Goal: Task Accomplishment & Management: Complete application form

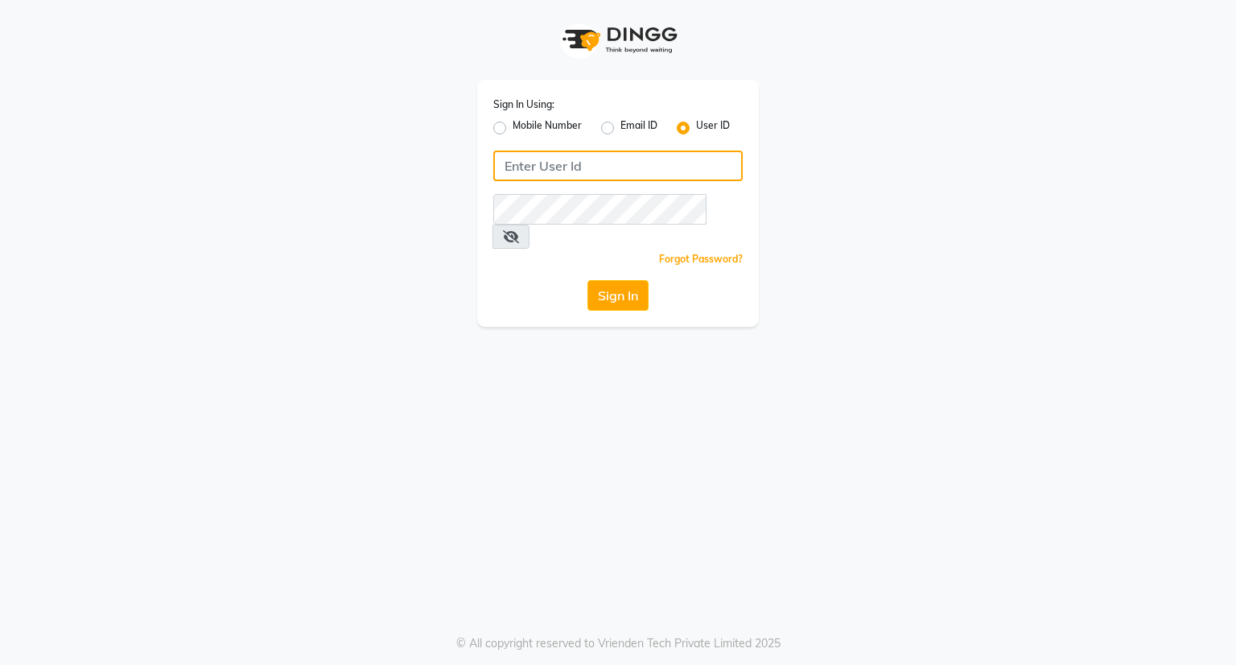
click at [607, 166] on input "Username" at bounding box center [618, 166] width 250 height 31
type input "k&nsalon"
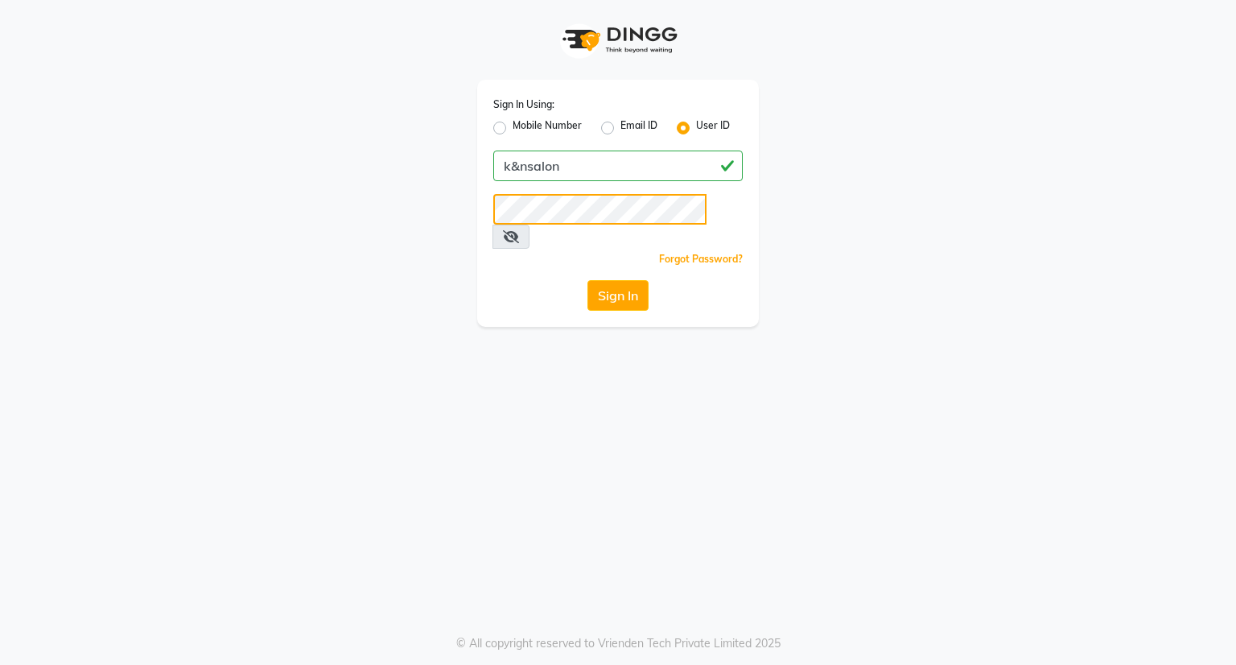
click at [588, 280] on button "Sign In" at bounding box center [618, 295] width 61 height 31
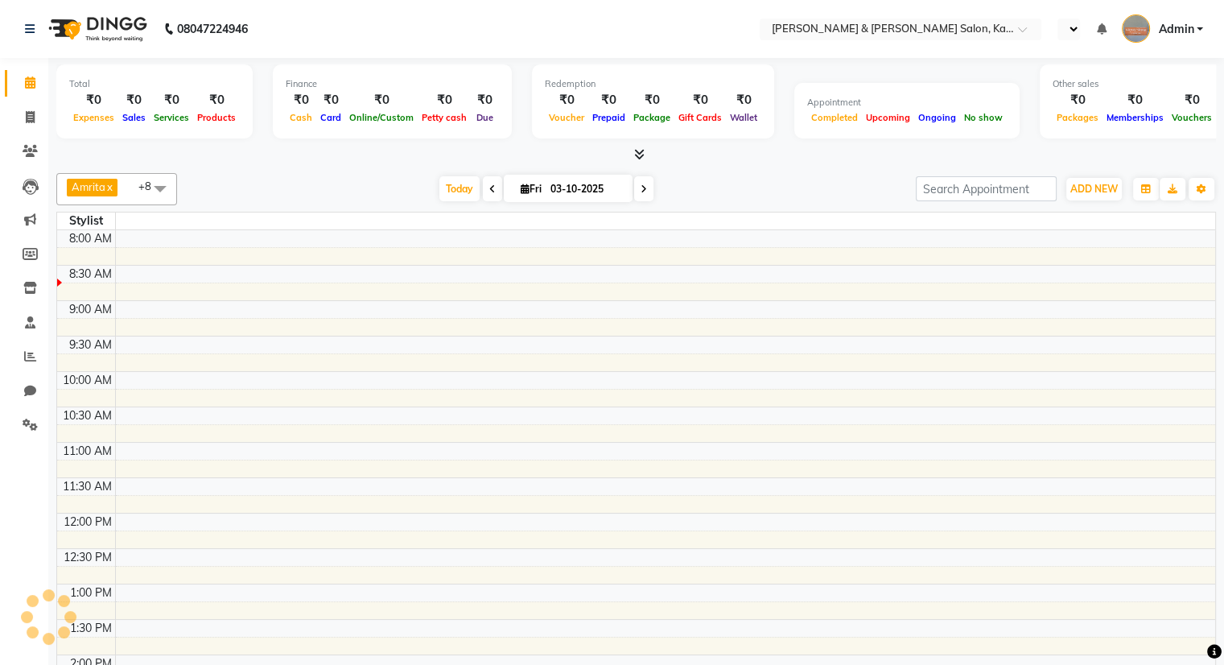
select select "en"
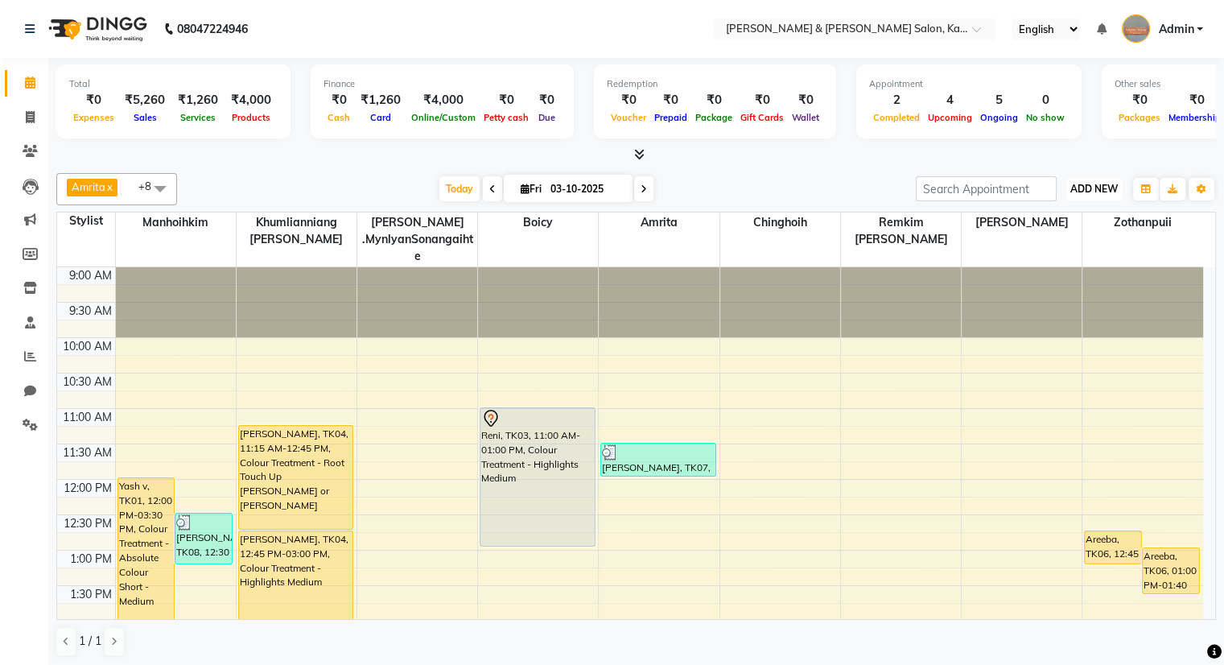
click at [1114, 179] on button "ADD NEW Toggle Dropdown" at bounding box center [1095, 189] width 56 height 23
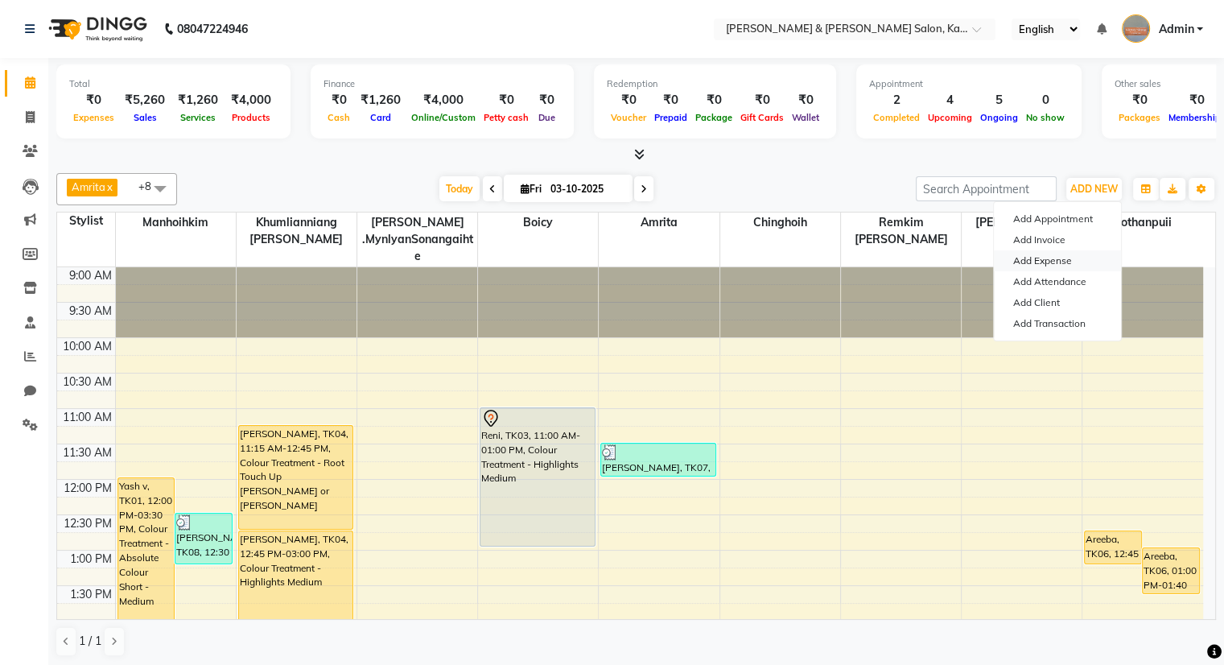
click at [1040, 258] on link "Add Expense" at bounding box center [1057, 260] width 127 height 21
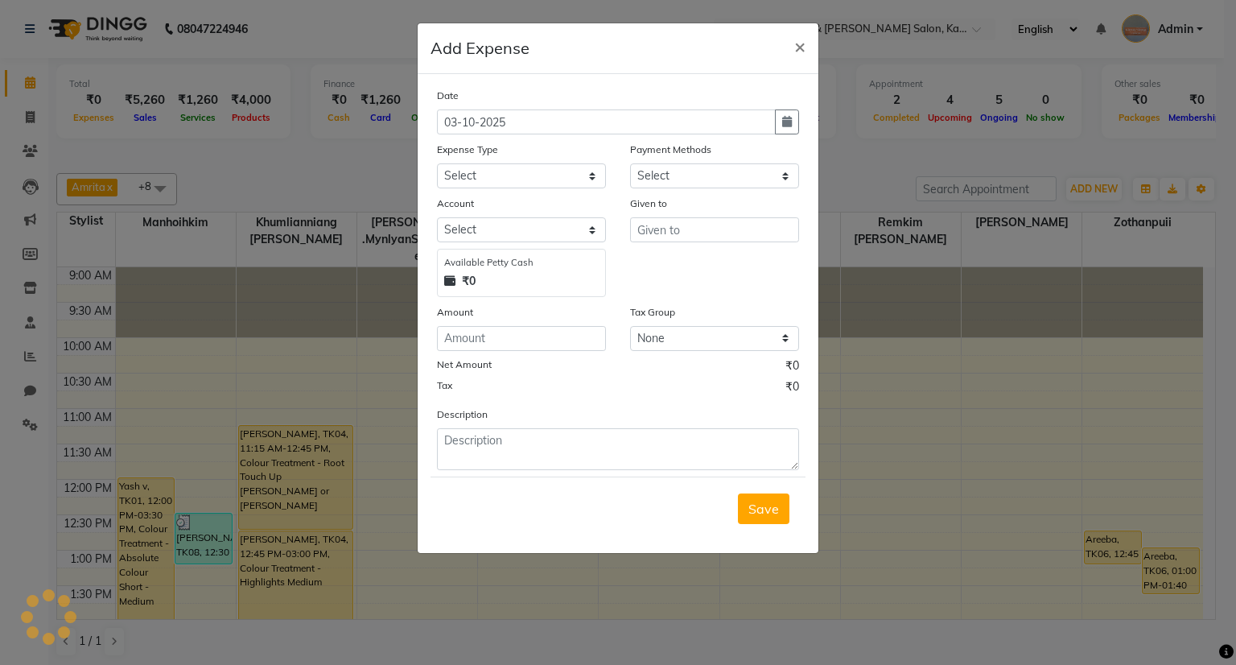
select select "1"
click at [507, 239] on select "Select [PERSON_NAME] cash Salon Account Expense Account" at bounding box center [521, 229] width 169 height 25
select select "7154"
click at [437, 220] on select "Select [PERSON_NAME] cash Salon Account Expense Account" at bounding box center [521, 229] width 169 height 25
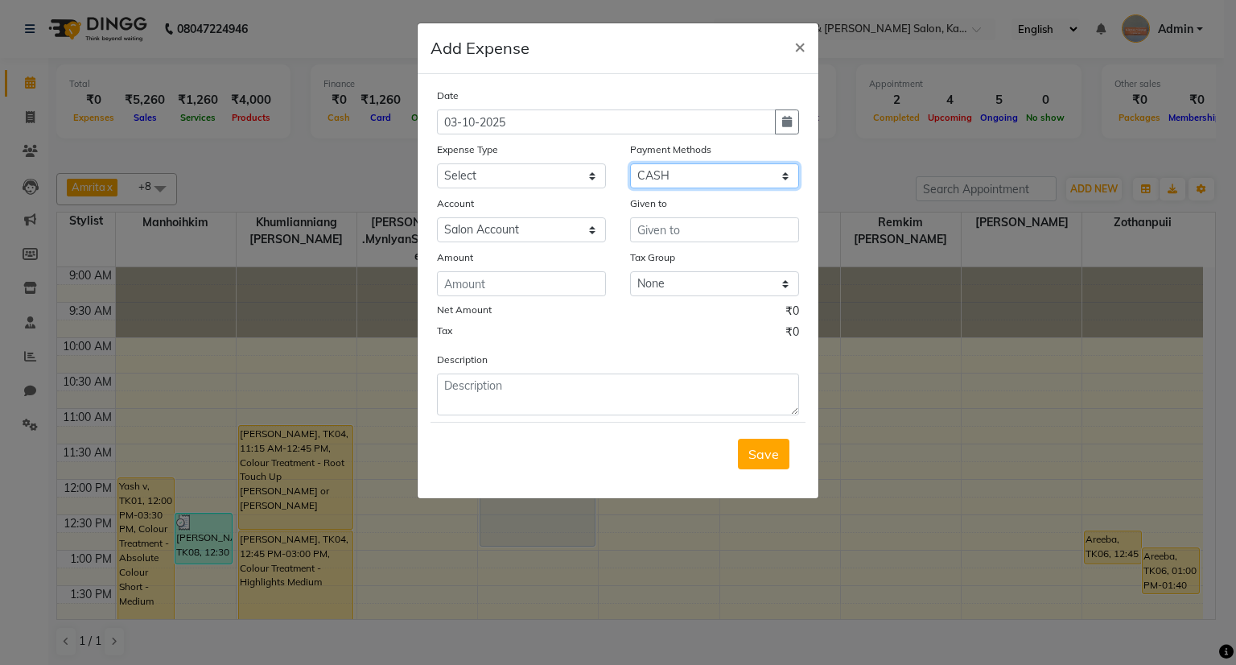
click at [677, 174] on select "Select Wallet GPay PayTM CARD ONLINE CASH" at bounding box center [714, 175] width 169 height 25
select select "3"
click at [630, 165] on select "Select Wallet GPay PayTM CARD ONLINE CASH" at bounding box center [714, 175] width 169 height 25
select select
click at [516, 281] on input "number" at bounding box center [521, 283] width 169 height 25
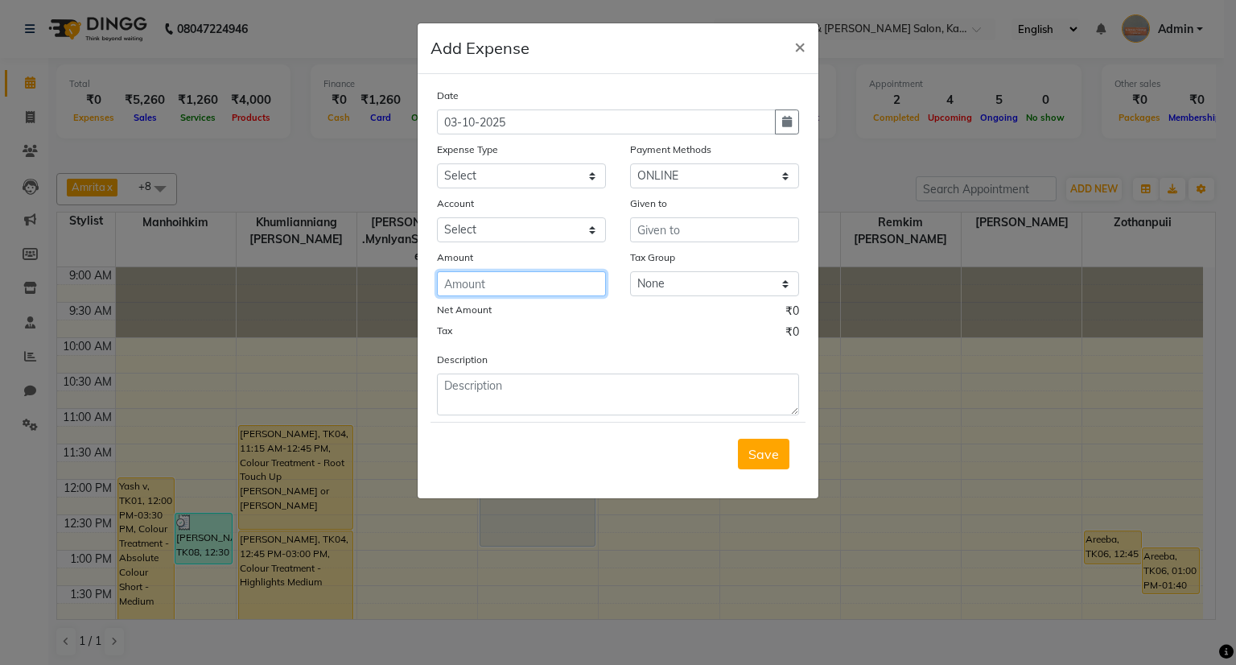
type input "8"
type input "6000"
click at [551, 163] on div "Expense Type" at bounding box center [521, 152] width 169 height 23
click at [549, 169] on select "Select Advance Salary Bank charges Car maintenance Cash transfer to bank Cash t…" at bounding box center [521, 175] width 169 height 25
click at [789, 126] on icon "button" at bounding box center [787, 121] width 10 height 11
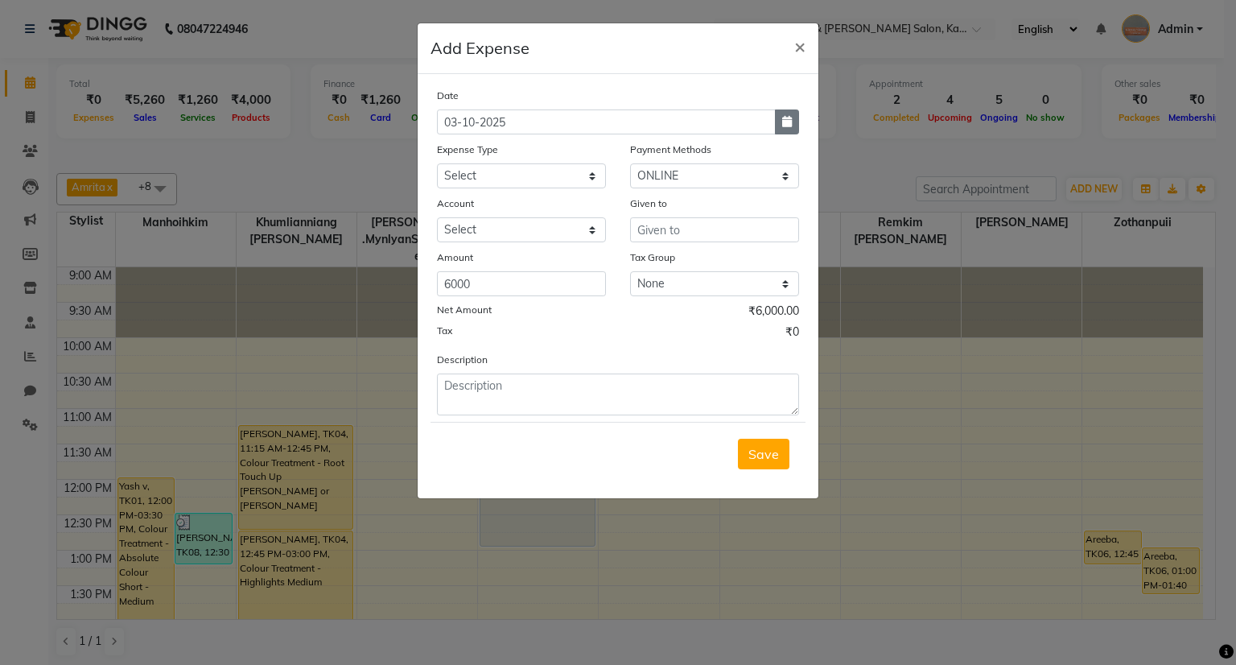
select select "10"
select select "2025"
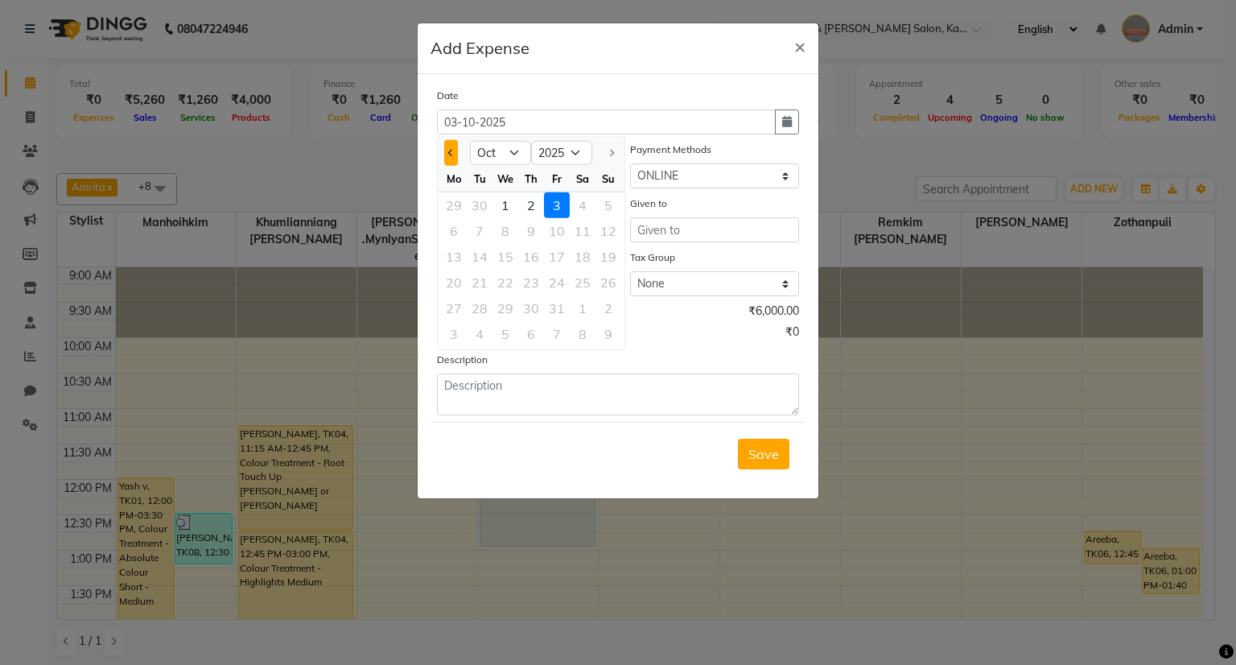
click at [448, 151] on span "Previous month" at bounding box center [451, 153] width 6 height 6
select select "9"
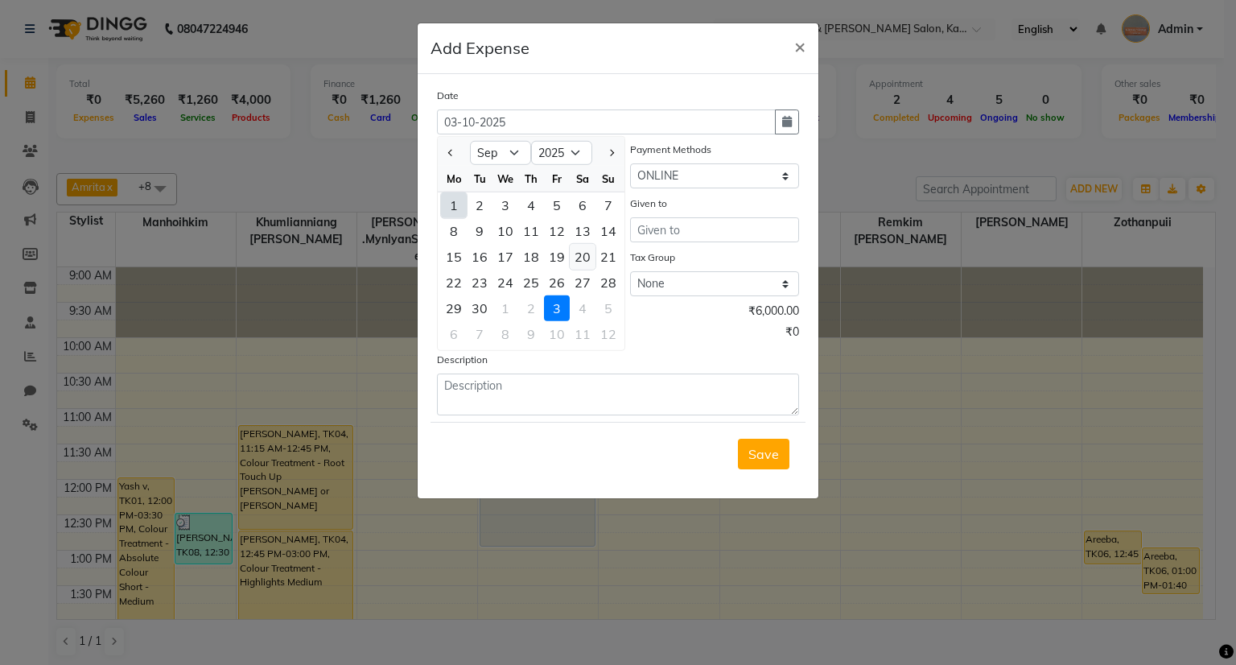
click at [584, 262] on div "20" at bounding box center [583, 257] width 26 height 26
type input "20-09-2025"
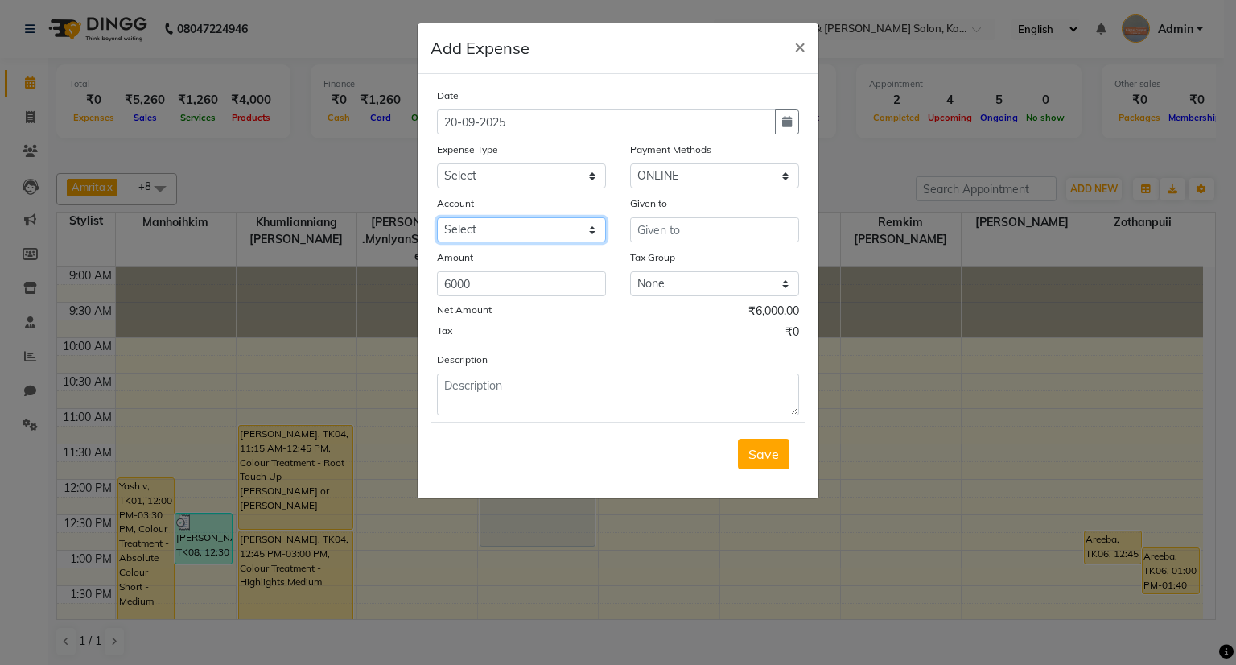
click at [525, 228] on select "Select Salon Account Expense Account" at bounding box center [521, 229] width 169 height 25
select select "7154"
click at [437, 220] on select "Select Salon Account Expense Account" at bounding box center [521, 229] width 169 height 25
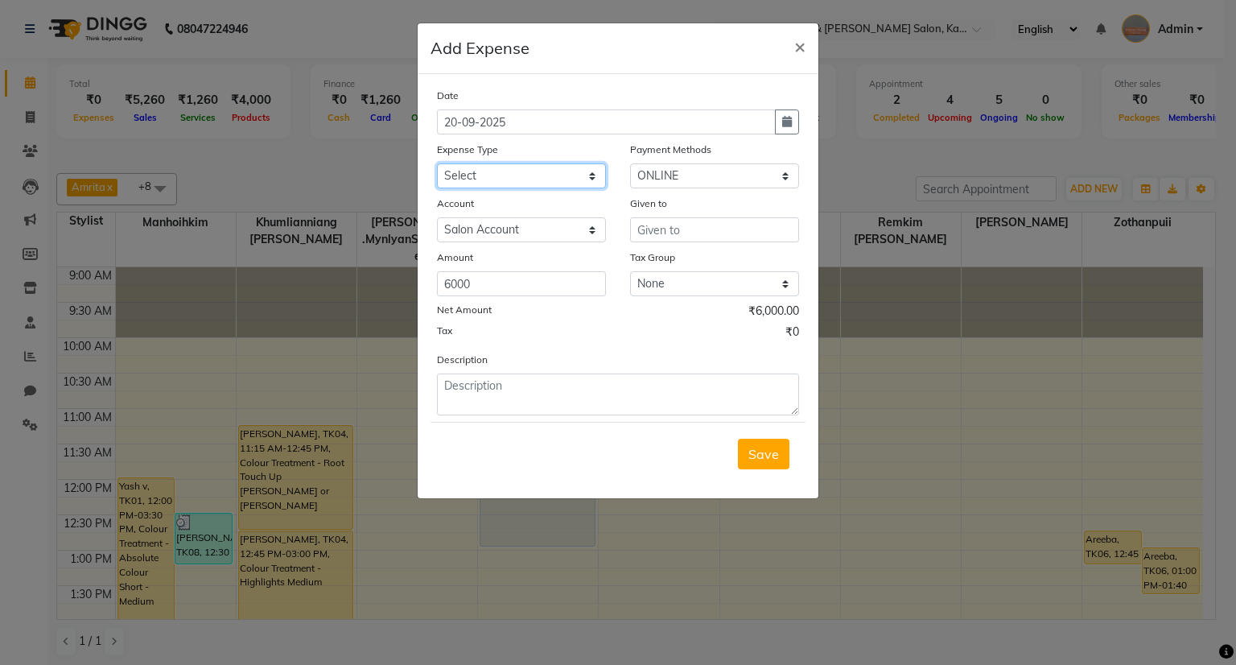
click at [522, 178] on select "Select Advance Salary Bank charges Car maintenance Cash transfer to bank Cash t…" at bounding box center [521, 175] width 169 height 25
select select "20492"
click at [437, 165] on select "Select Advance Salary Bank charges Car maintenance Cash transfer to bank Cash t…" at bounding box center [521, 175] width 169 height 25
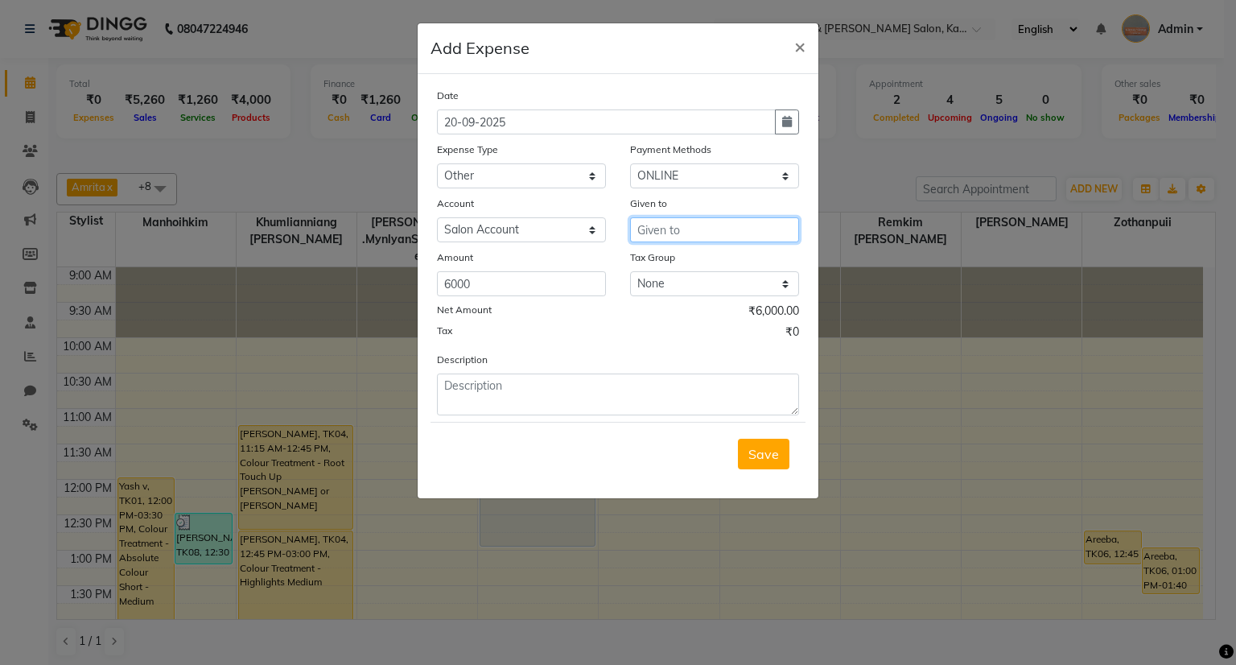
click at [738, 237] on input "text" at bounding box center [714, 229] width 169 height 25
type input "V P Associates"
click at [508, 376] on div "Description" at bounding box center [618, 383] width 386 height 64
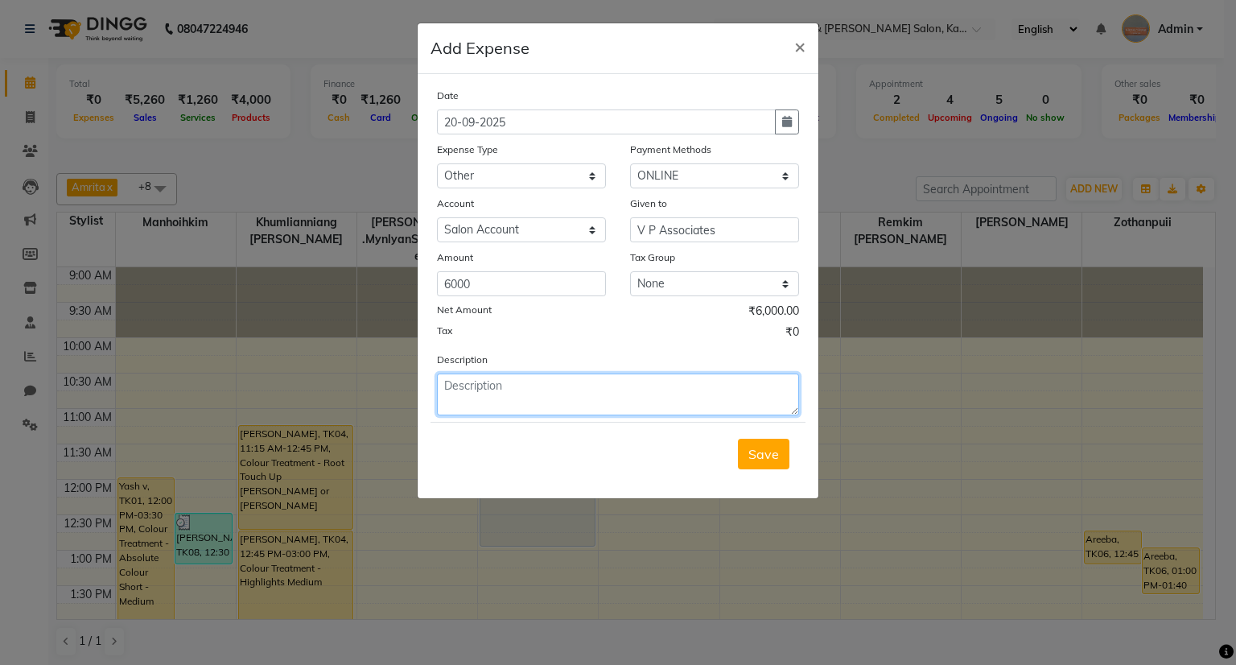
click at [526, 396] on textarea at bounding box center [618, 394] width 362 height 42
type textarea "Professional Fees"
click at [770, 462] on span "Save" at bounding box center [764, 454] width 31 height 16
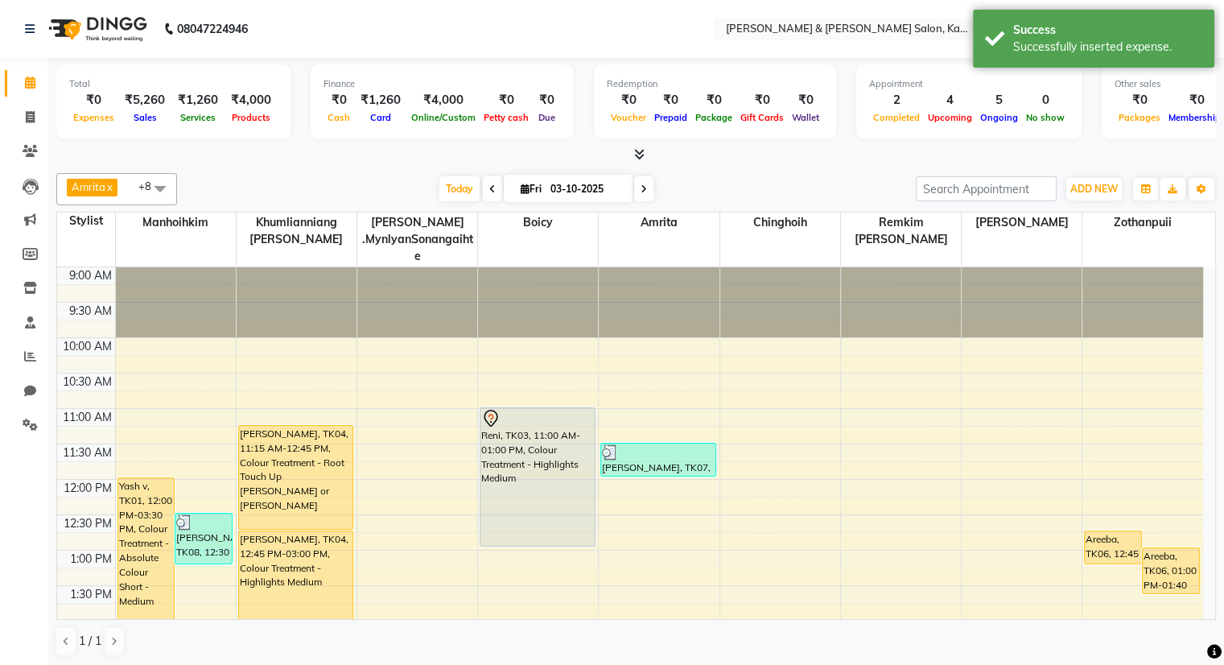
click at [646, 151] on div at bounding box center [636, 154] width 1160 height 17
click at [634, 151] on icon at bounding box center [639, 154] width 10 height 12
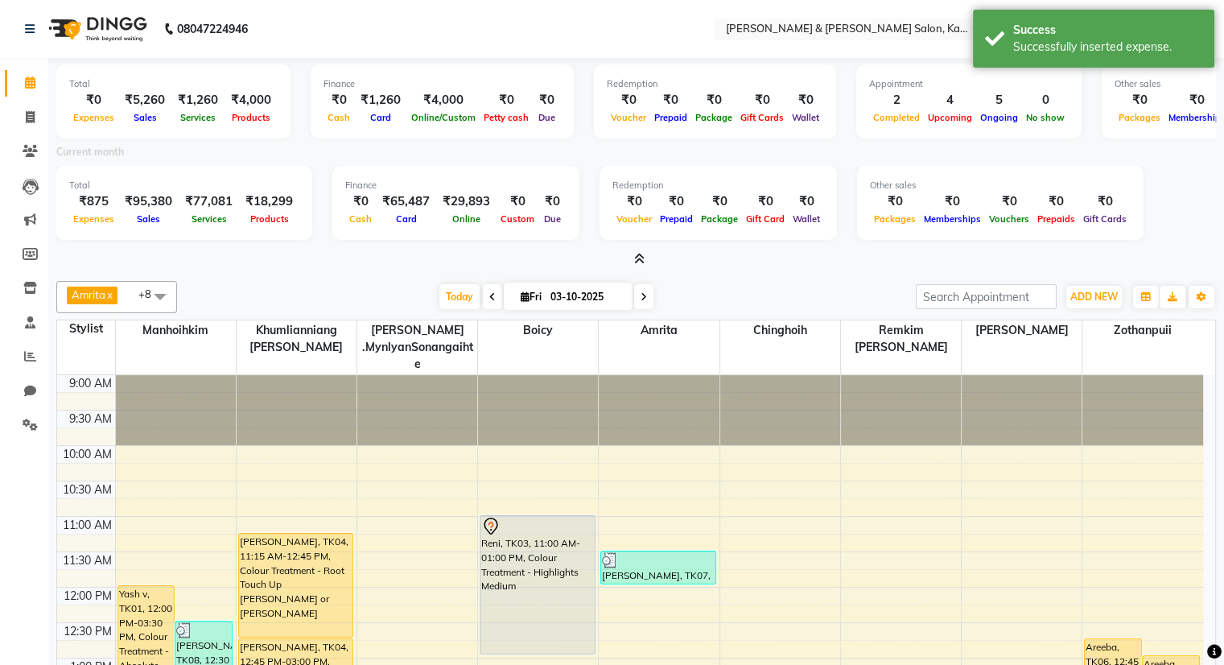
click at [638, 257] on icon at bounding box center [639, 259] width 10 height 12
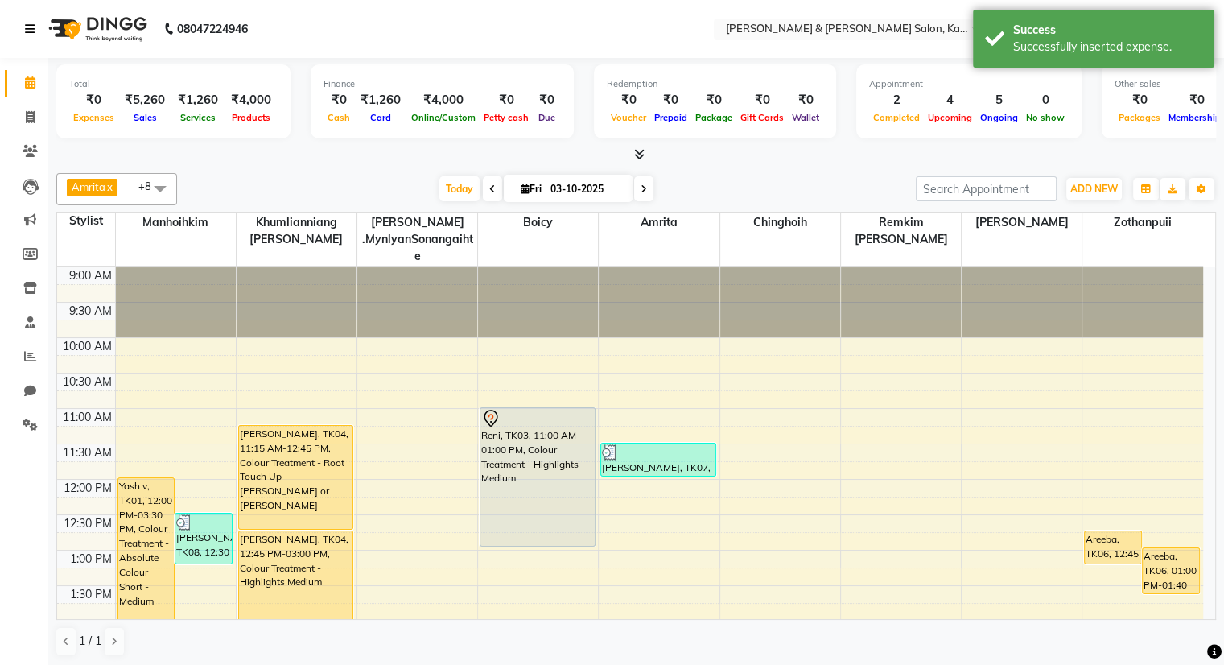
click at [27, 26] on icon at bounding box center [30, 28] width 10 height 11
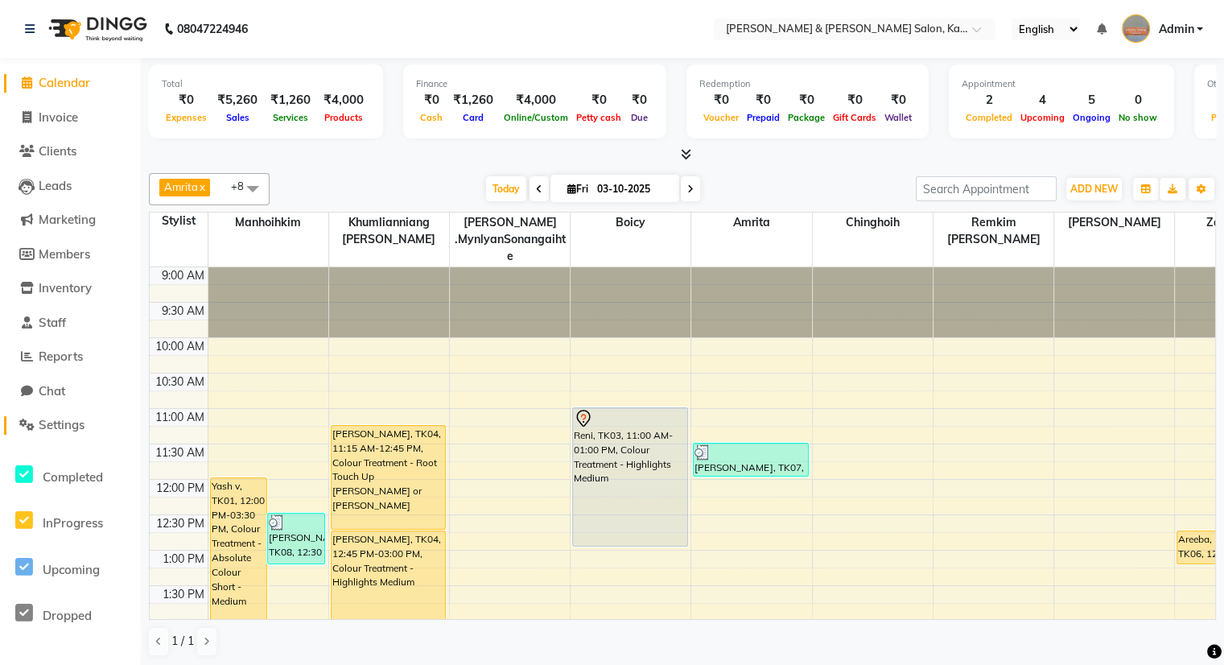
click at [70, 425] on span "Settings" at bounding box center [62, 424] width 46 height 15
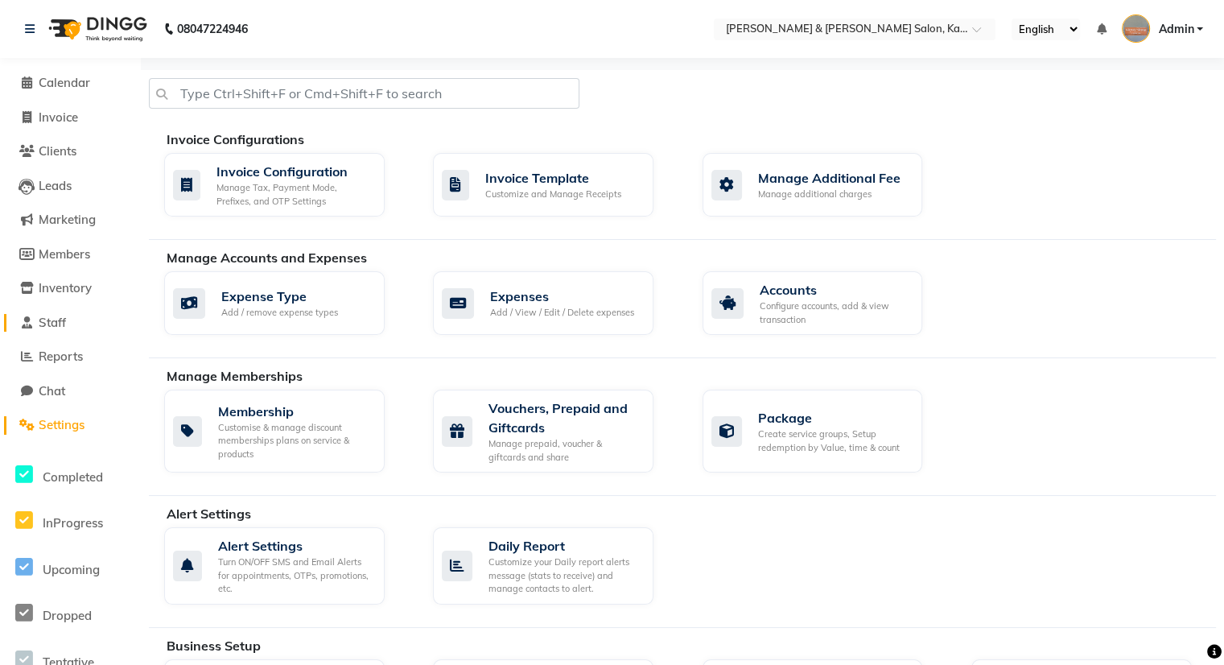
click at [43, 323] on span "Staff" at bounding box center [52, 322] width 27 height 15
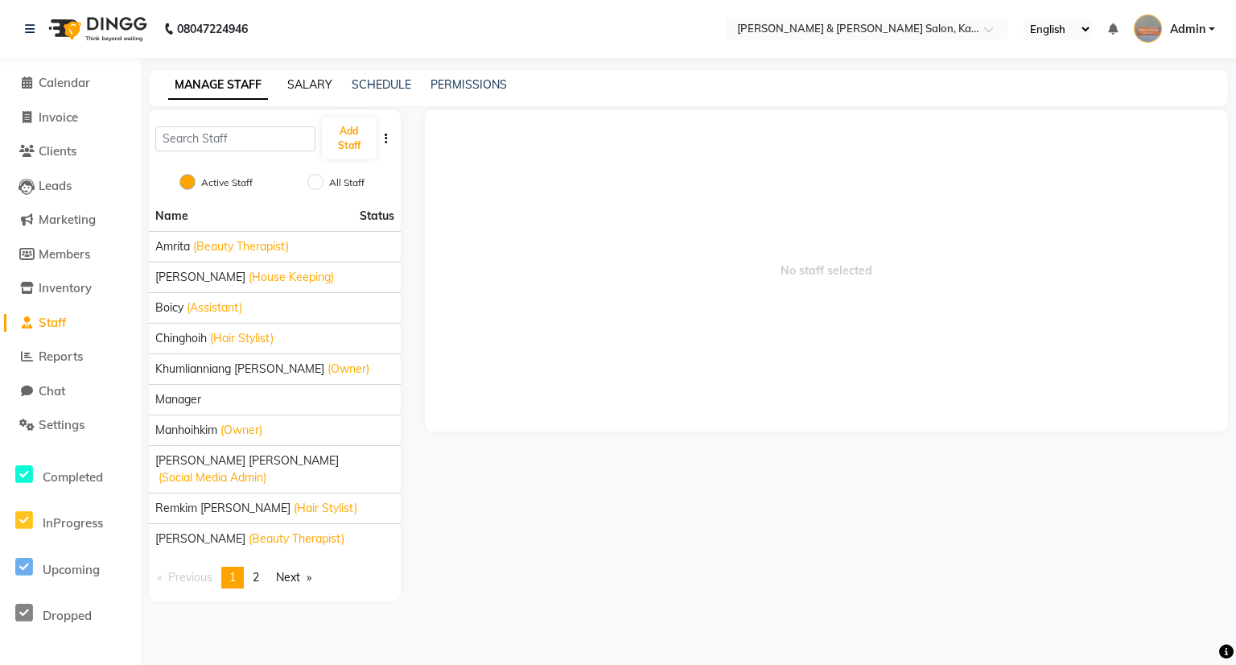
click at [314, 88] on link "SALARY" at bounding box center [309, 84] width 45 height 14
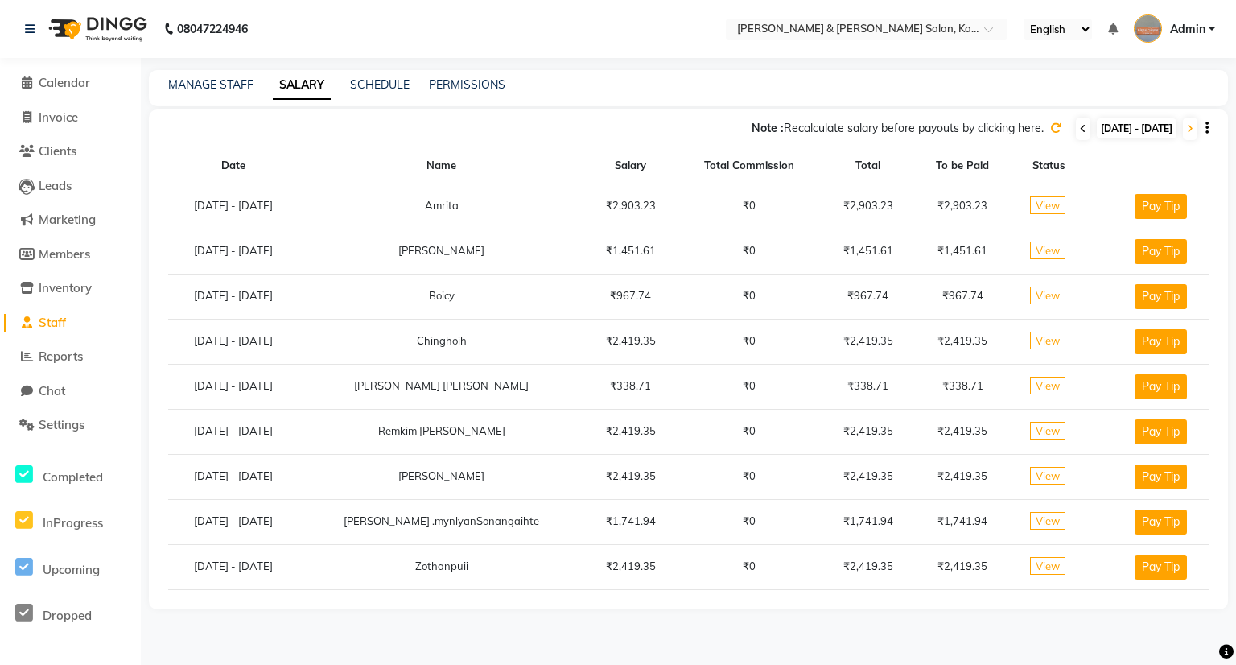
click at [1080, 130] on icon at bounding box center [1083, 129] width 6 height 10
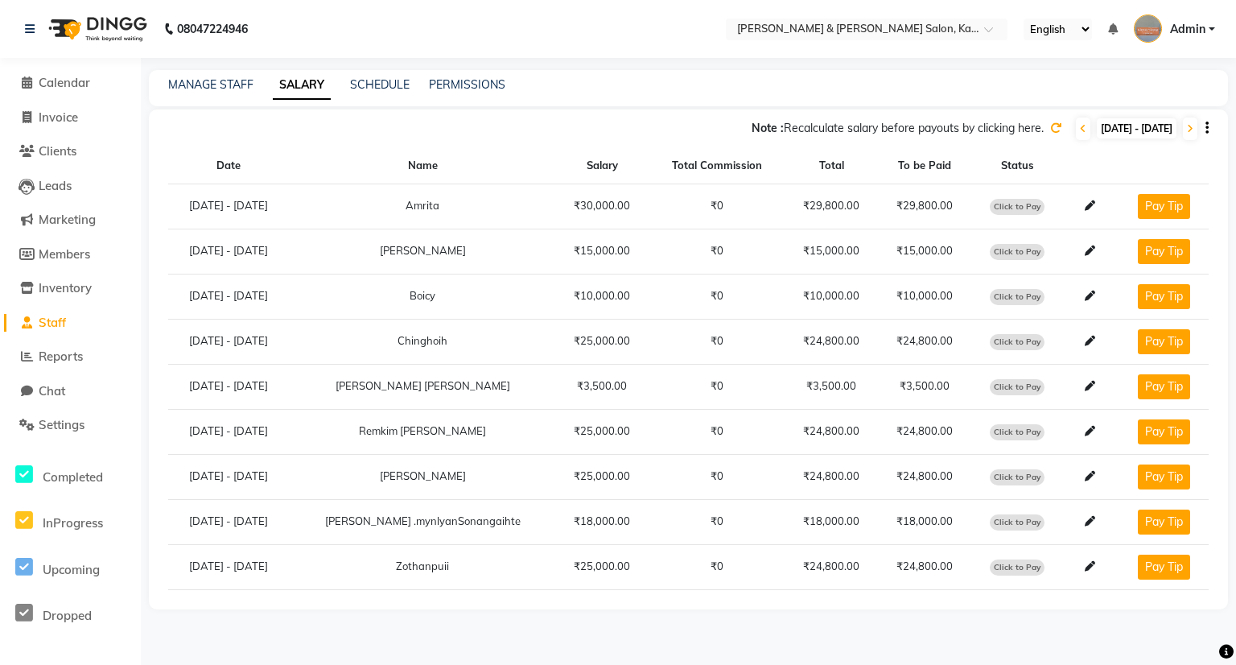
click at [1011, 207] on span "Click to Pay" at bounding box center [1017, 207] width 55 height 16
select select "1"
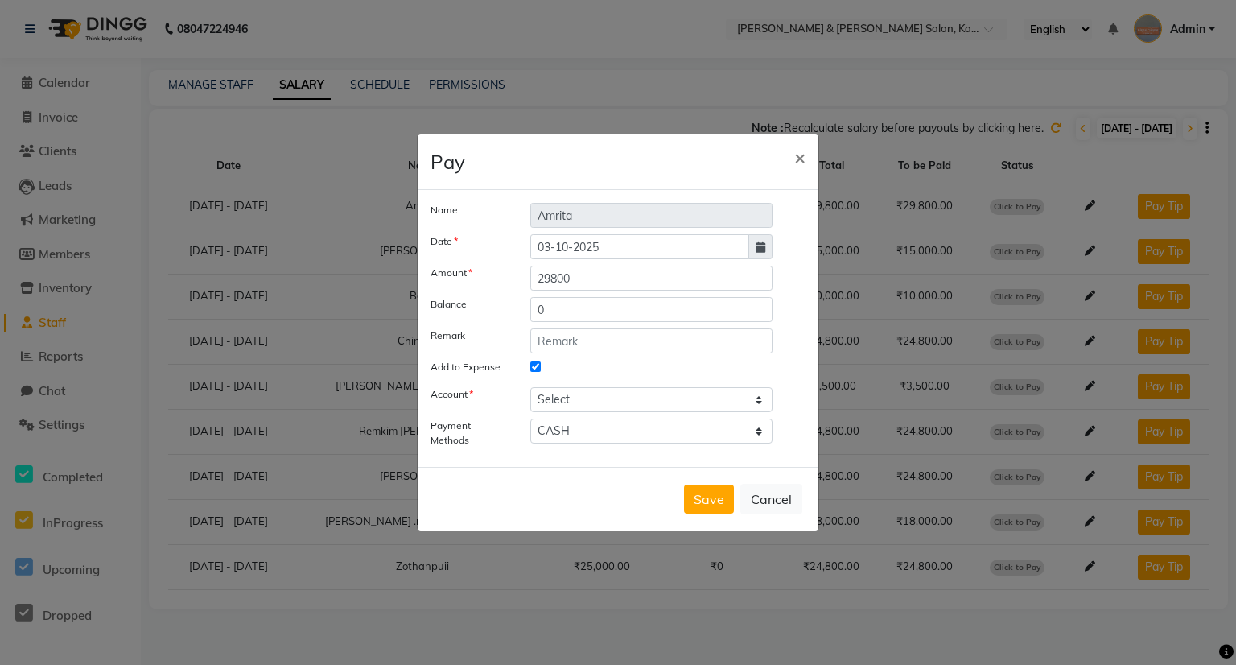
click at [759, 246] on icon at bounding box center [761, 246] width 10 height 11
select select "10"
select select "2025"
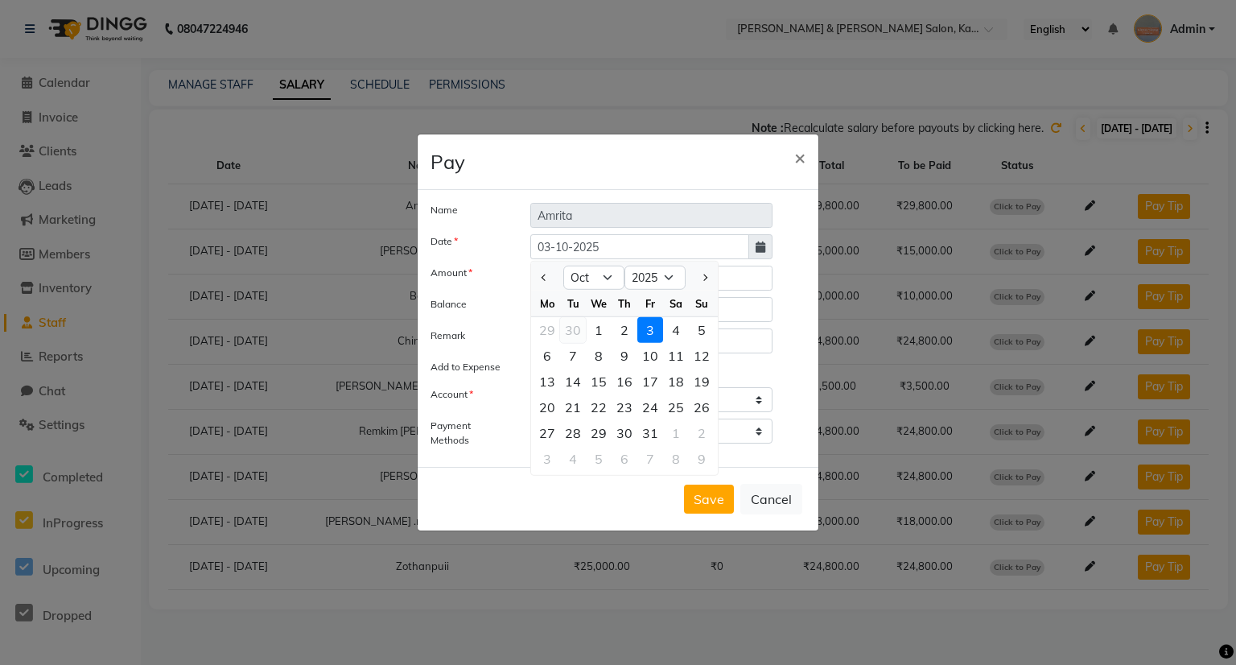
click at [578, 332] on div "30" at bounding box center [573, 330] width 26 height 26
type input "30-09-2025"
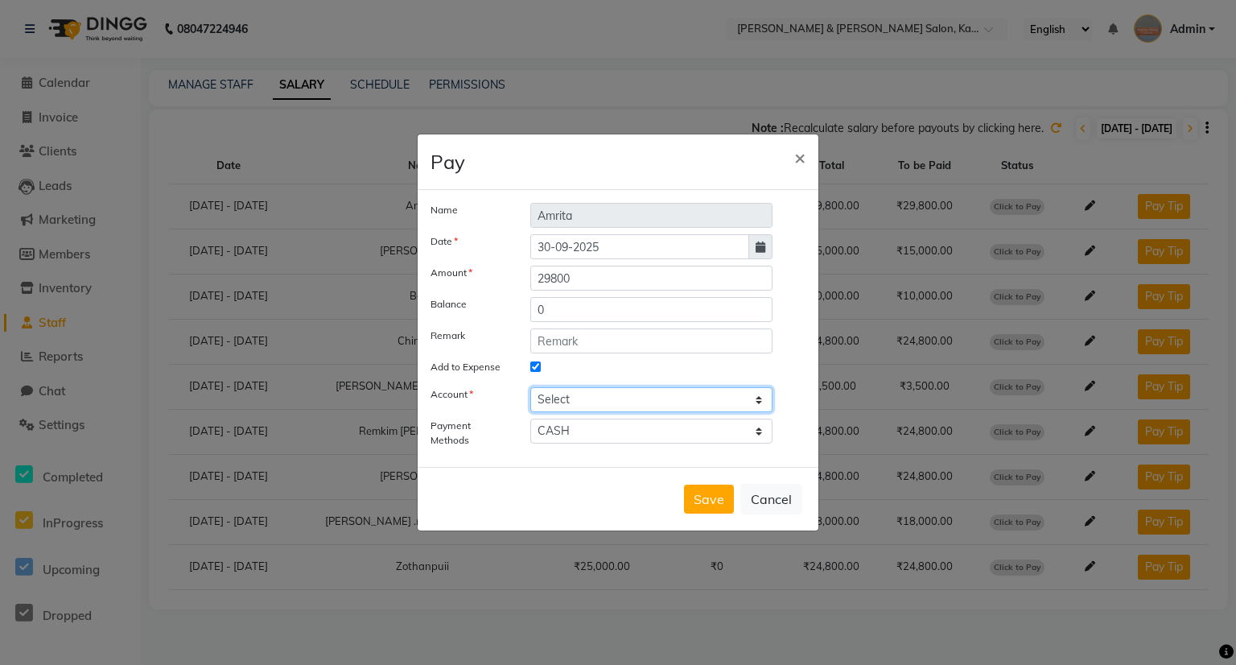
click at [717, 406] on select "Select [PERSON_NAME] cash Salon Account Expense Account" at bounding box center [651, 399] width 242 height 25
select select "7154"
click at [530, 387] on select "Select [PERSON_NAME] cash Salon Account Expense Account" at bounding box center [651, 399] width 242 height 25
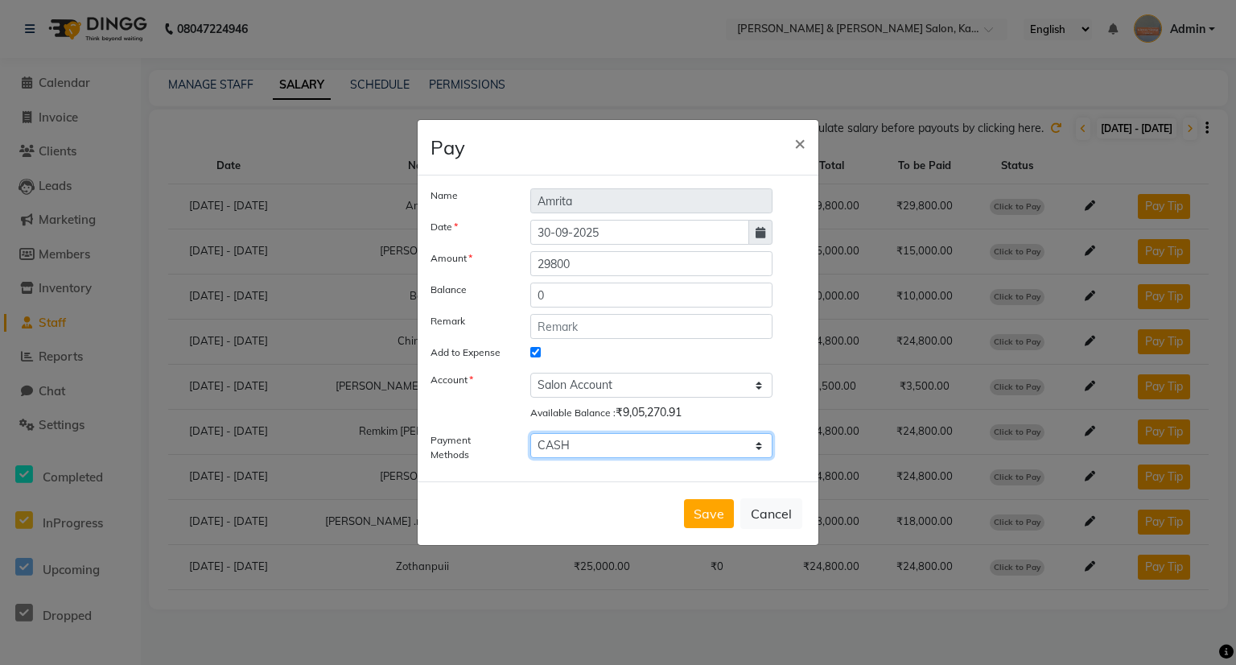
click at [646, 443] on select "GPay PayTM CARD ONLINE CASH" at bounding box center [651, 445] width 242 height 25
select select "3"
click at [530, 433] on select "GPay PayTM CARD ONLINE CASH" at bounding box center [651, 445] width 242 height 25
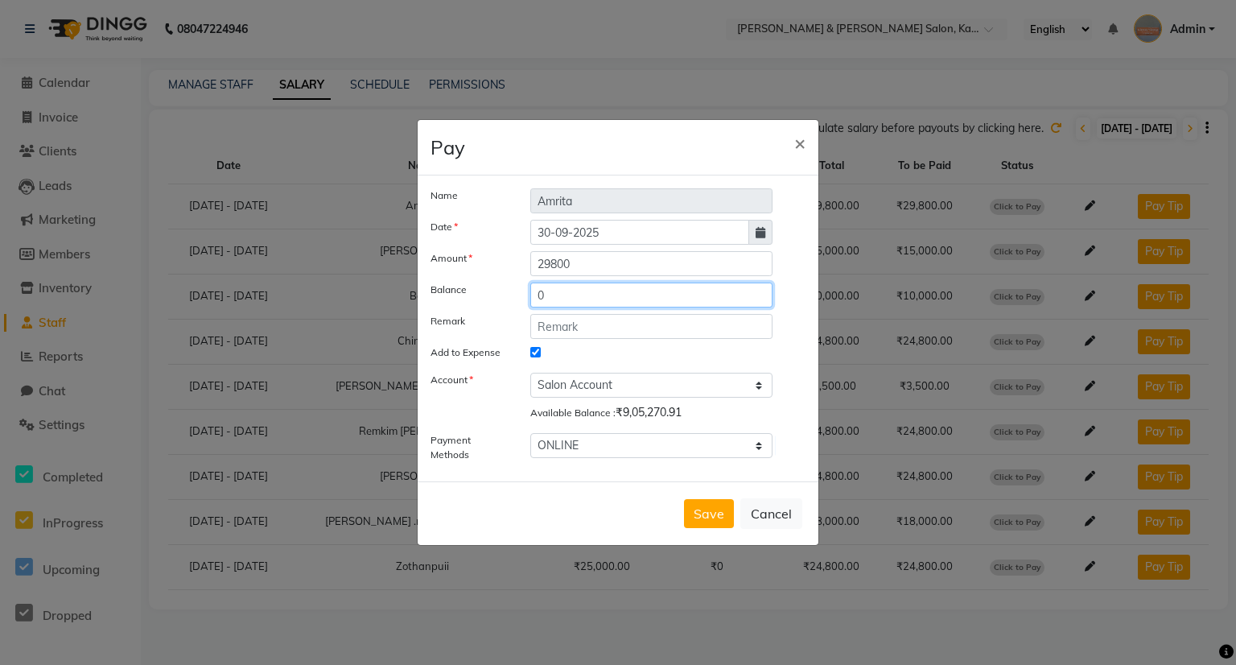
click at [592, 296] on input "0" at bounding box center [651, 295] width 242 height 25
click at [586, 324] on input "text" at bounding box center [651, 326] width 242 height 25
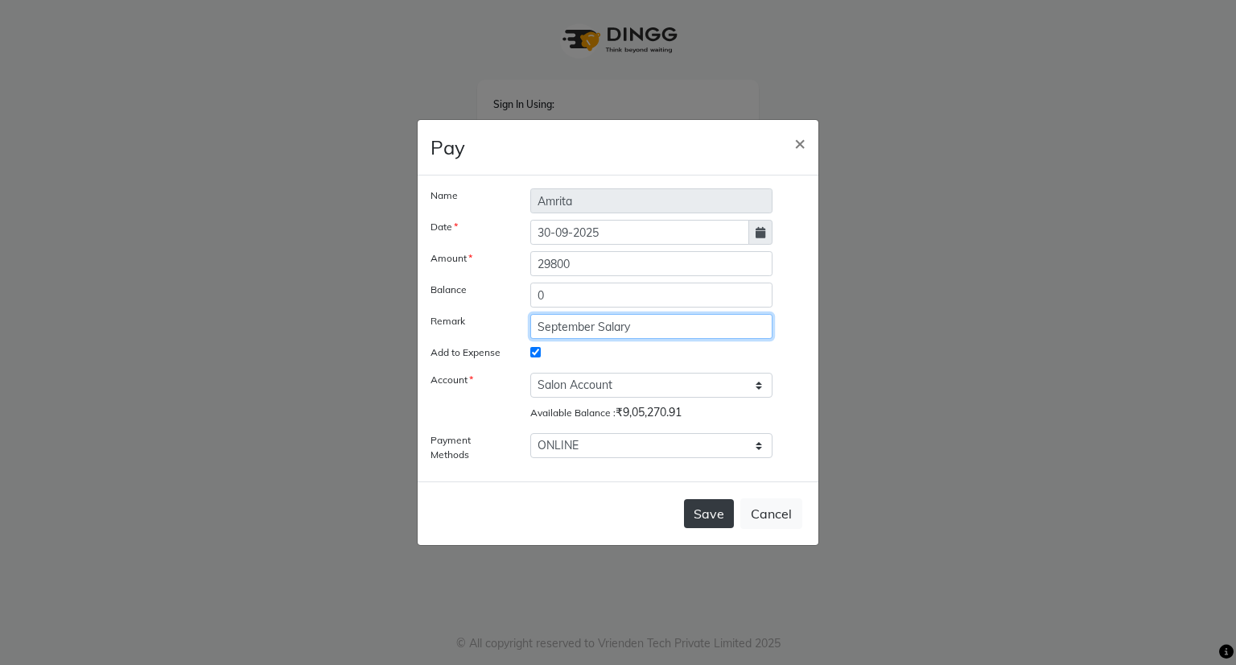
type input "September Salary"
click at [713, 513] on button "Save" at bounding box center [709, 513] width 50 height 29
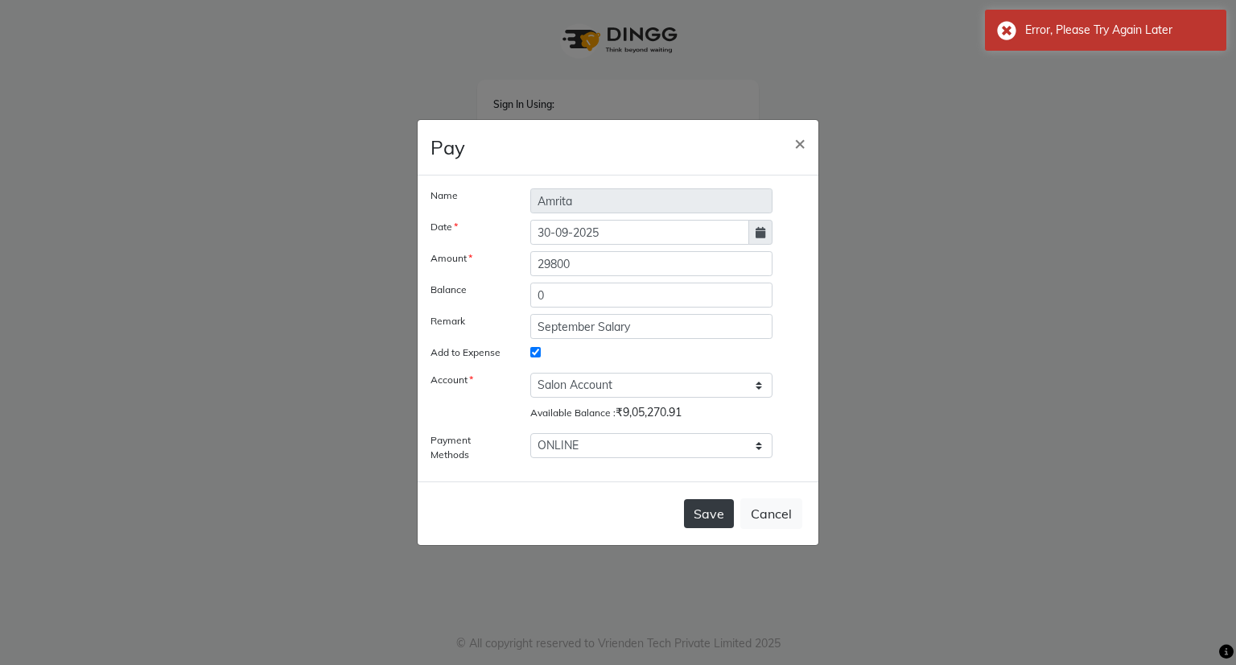
click at [713, 517] on button "Save" at bounding box center [709, 513] width 50 height 29
drag, startPoint x: 919, startPoint y: 374, endPoint x: 860, endPoint y: 319, distance: 80.9
click at [913, 378] on ngb-modal-window "Pay × Name Amrita Date [DATE] Amount 29800 Balance 0 Remark September Salary Ad…" at bounding box center [618, 332] width 1236 height 665
click at [795, 138] on span "×" at bounding box center [799, 142] width 11 height 24
select select
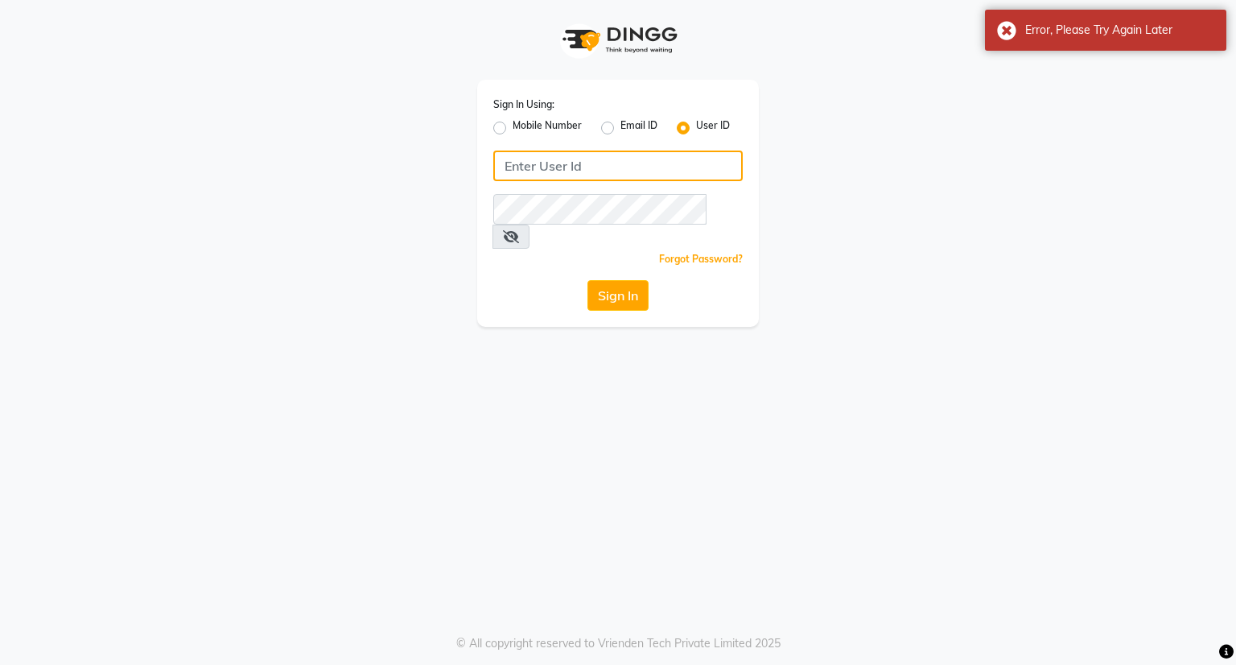
click at [656, 169] on input "Username" at bounding box center [618, 166] width 250 height 31
click at [903, 180] on div "Sign In Using: Mobile Number Email ID User ID Remember me Forgot Password? Sign…" at bounding box center [618, 163] width 918 height 327
